Goal: Task Accomplishment & Management: Use online tool/utility

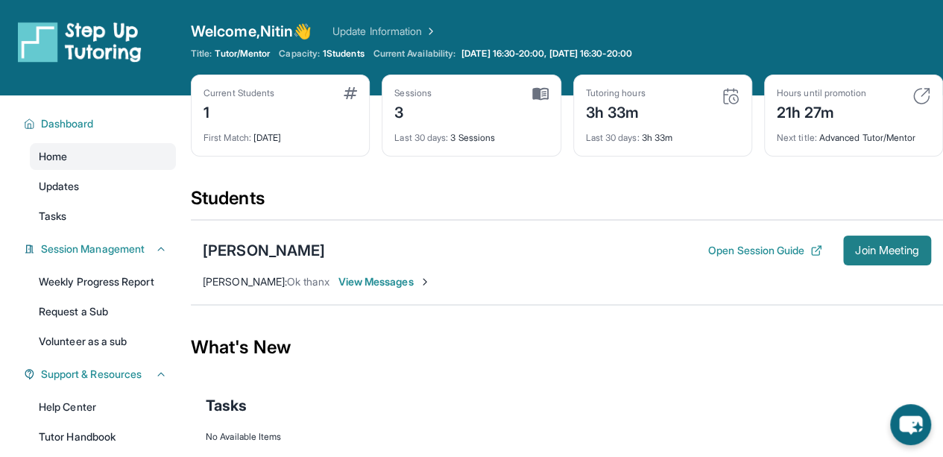
click at [877, 250] on span "Join Meeting" at bounding box center [887, 250] width 64 height 9
click at [886, 253] on span "Join Meeting" at bounding box center [887, 250] width 64 height 9
